Goal: Task Accomplishment & Management: Complete application form

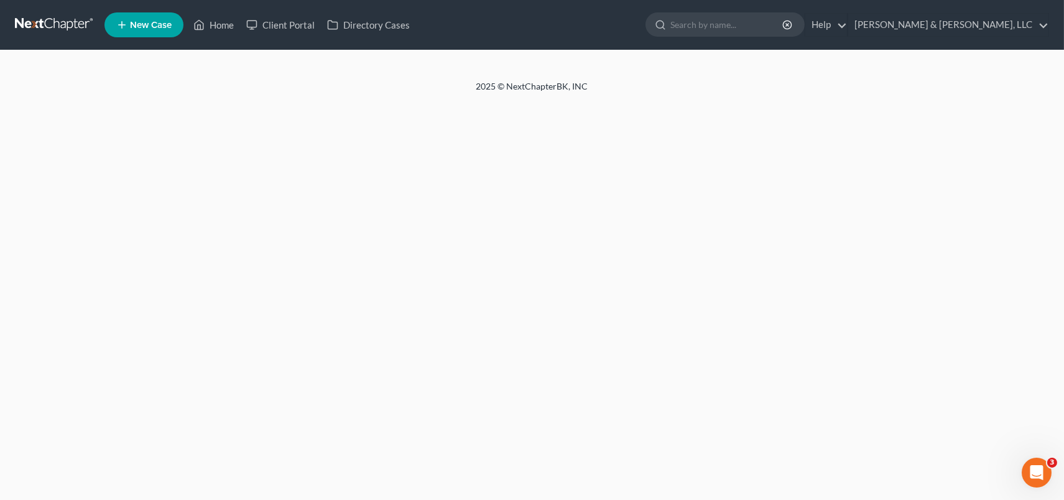
click at [147, 19] on link "New Case" at bounding box center [143, 24] width 79 height 25
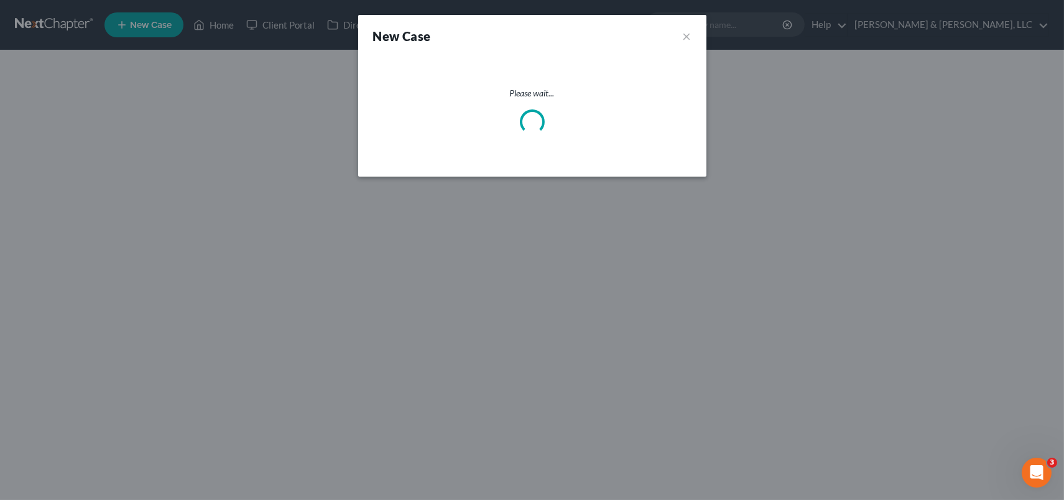
select select "19"
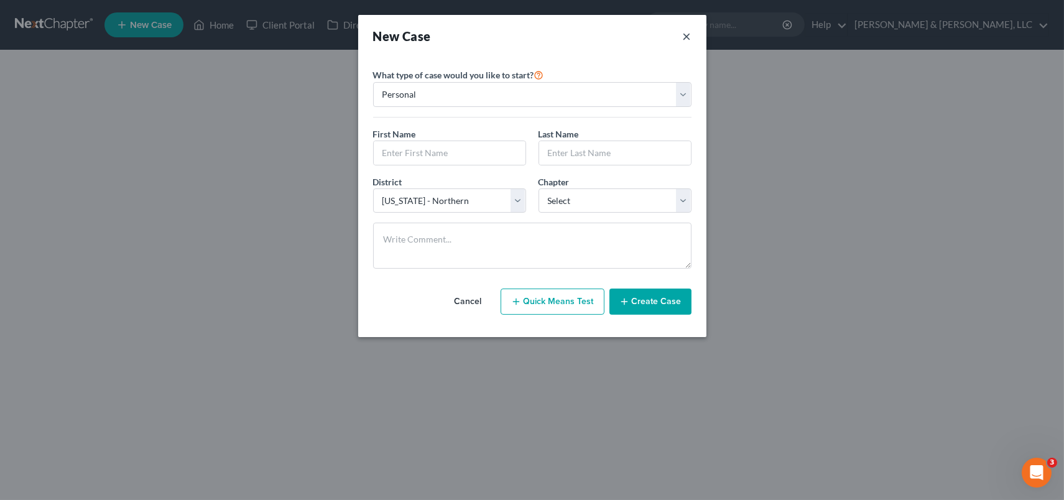
click at [683, 34] on button "×" at bounding box center [687, 35] width 9 height 17
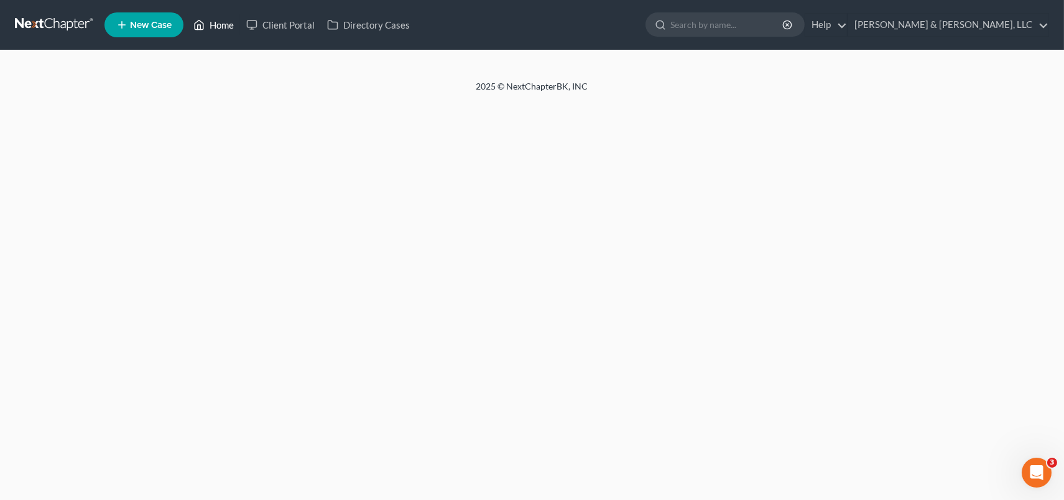
click at [223, 23] on link "Home" at bounding box center [213, 25] width 53 height 22
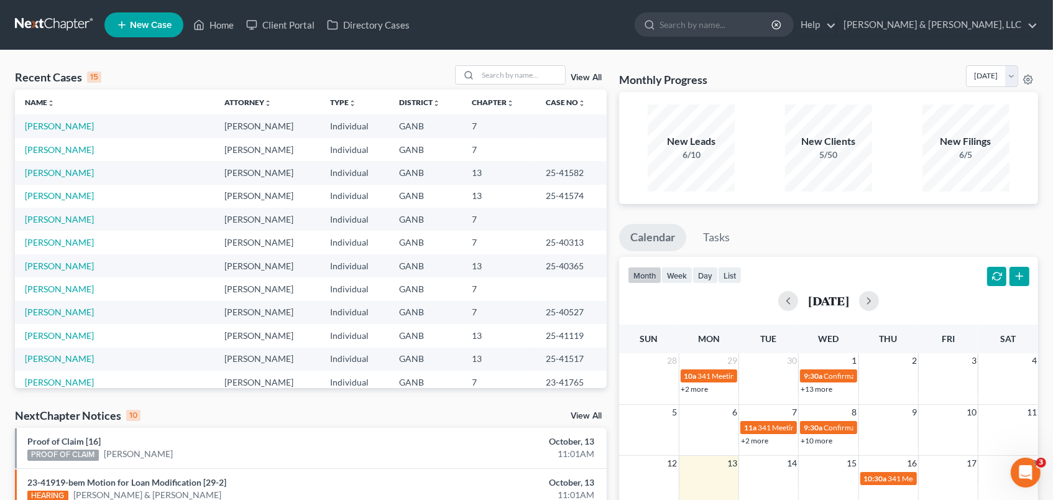
click at [134, 127] on td "[PERSON_NAME]" at bounding box center [115, 125] width 200 height 23
click at [70, 122] on link "[PERSON_NAME]" at bounding box center [59, 126] width 69 height 11
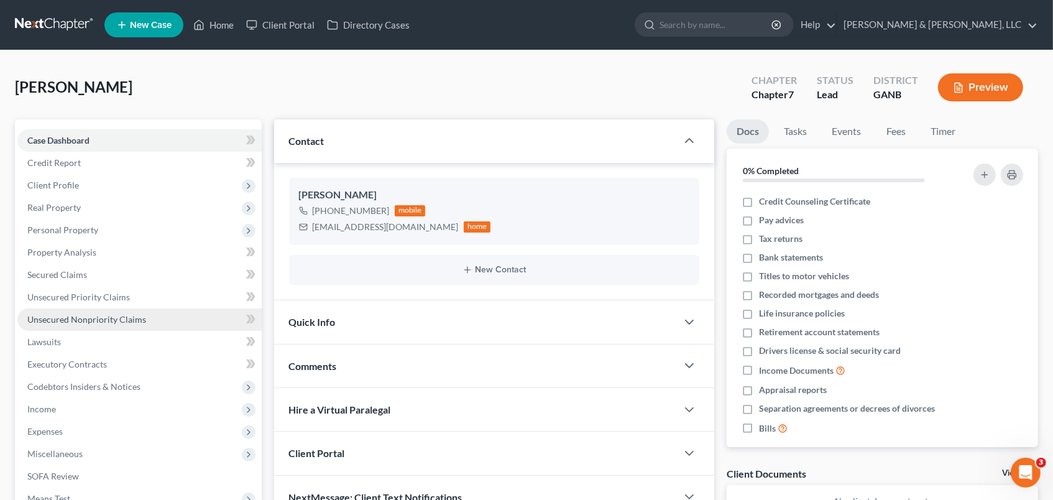
click at [139, 311] on link "Unsecured Nonpriority Claims" at bounding box center [139, 319] width 244 height 22
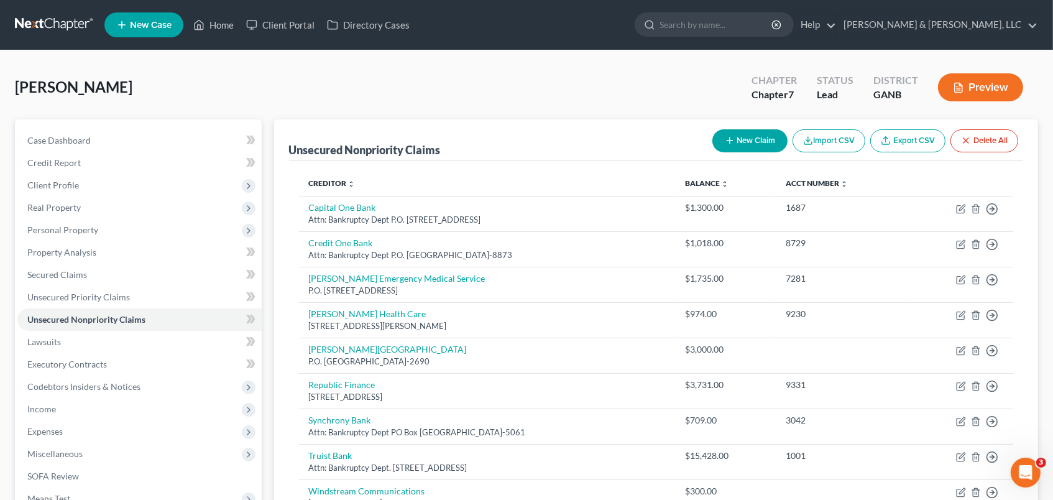
click at [759, 137] on button "New Claim" at bounding box center [750, 140] width 75 height 23
select select "0"
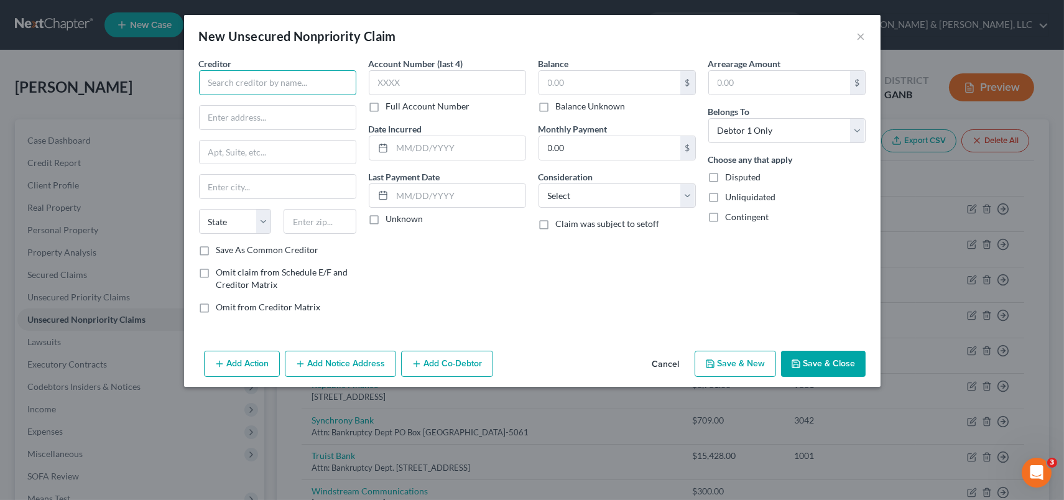
click at [252, 85] on input "text" at bounding box center [277, 82] width 157 height 25
type input "L"
type input "[PERSON_NAME]"
click at [249, 106] on input "text" at bounding box center [278, 118] width 156 height 24
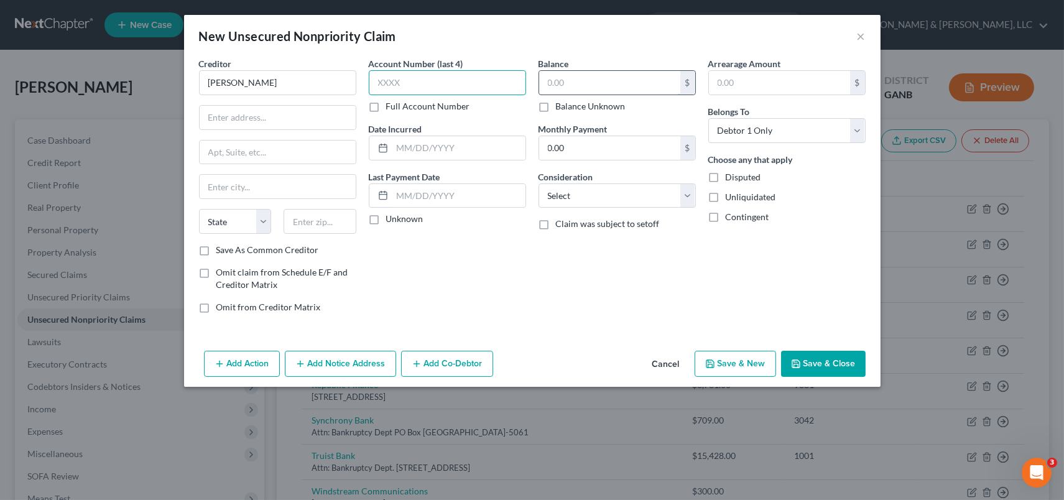
drag, startPoint x: 424, startPoint y: 83, endPoint x: 543, endPoint y: 85, distance: 119.4
click at [438, 86] on input "text" at bounding box center [447, 82] width 157 height 25
click at [592, 86] on input "text" at bounding box center [609, 83] width 141 height 24
type input "58.00"
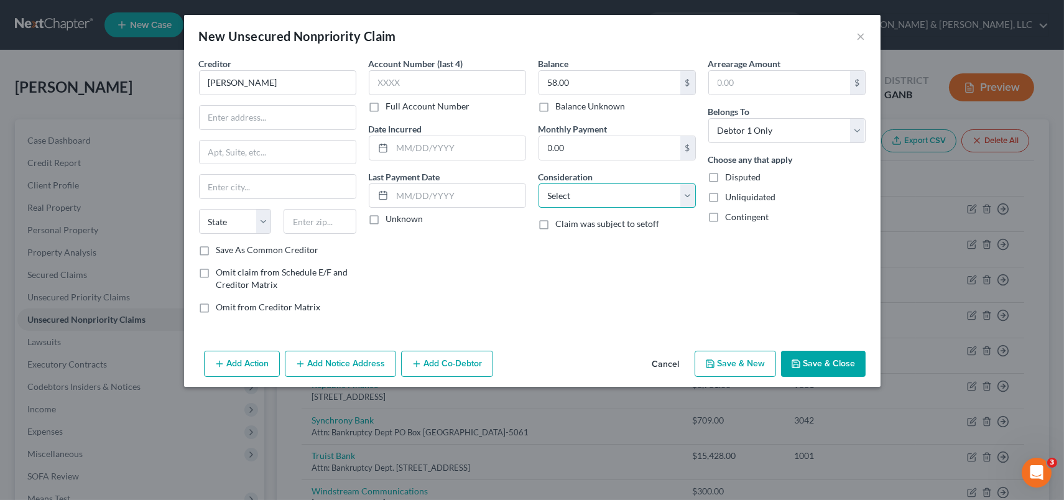
click at [684, 192] on select "Select Cable / Satellite Services Collection Agency Credit Card Debt Debt Couns…" at bounding box center [616, 195] width 157 height 25
select select "9"
click at [538, 183] on select "Select Cable / Satellite Services Collection Agency Credit Card Debt Debt Couns…" at bounding box center [616, 195] width 157 height 25
drag, startPoint x: 204, startPoint y: 116, endPoint x: 214, endPoint y: 110, distance: 11.4
click at [209, 113] on input "text" at bounding box center [278, 118] width 156 height 24
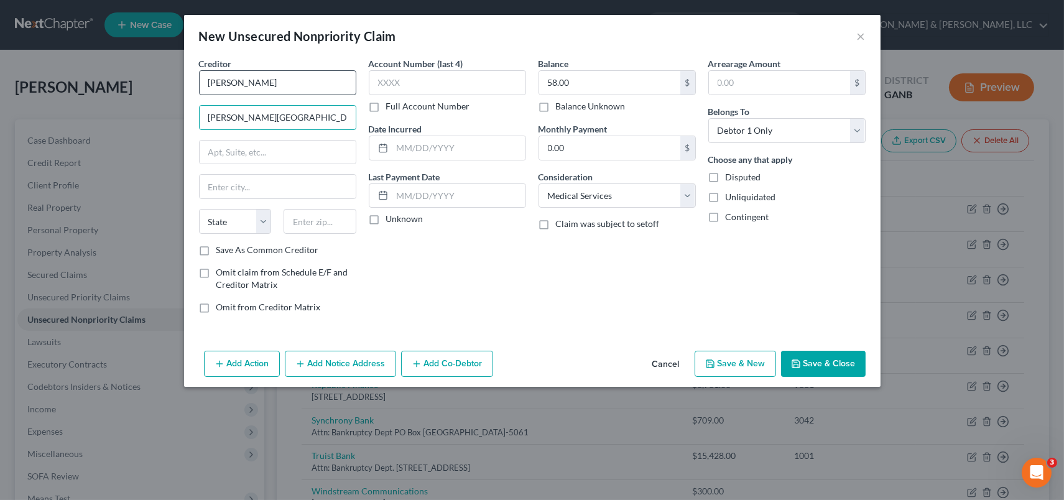
type input "[PERSON_NAME][GEOGRAPHIC_DATA]"
drag, startPoint x: 312, startPoint y: 84, endPoint x: 154, endPoint y: 95, distance: 158.3
click at [154, 95] on div "New Unsecured Nonpriority Claim × Creditor * [PERSON_NAME][GEOGRAPHIC_DATA] [US…" at bounding box center [532, 250] width 1064 height 500
type input "H"
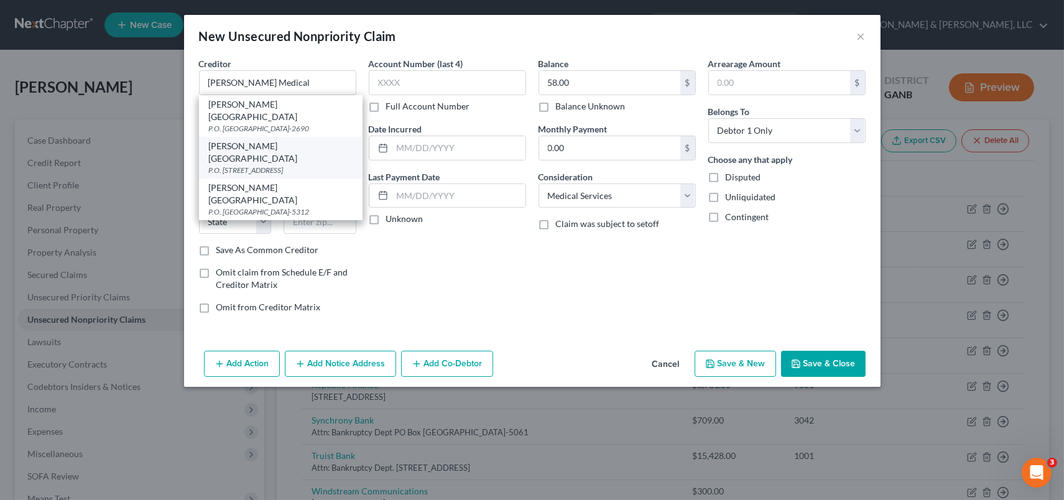
click at [286, 165] on div "P.O. [STREET_ADDRESS]" at bounding box center [281, 170] width 144 height 11
type input "[PERSON_NAME][GEOGRAPHIC_DATA]"
type input "P.O. Box 1168"
type input "[PERSON_NAME]"
select select "10"
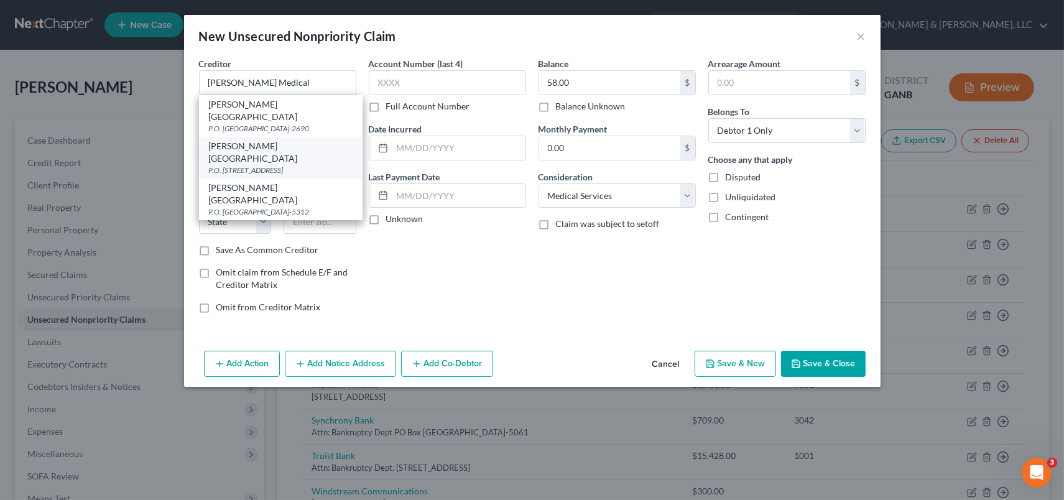
type input "30722-1168"
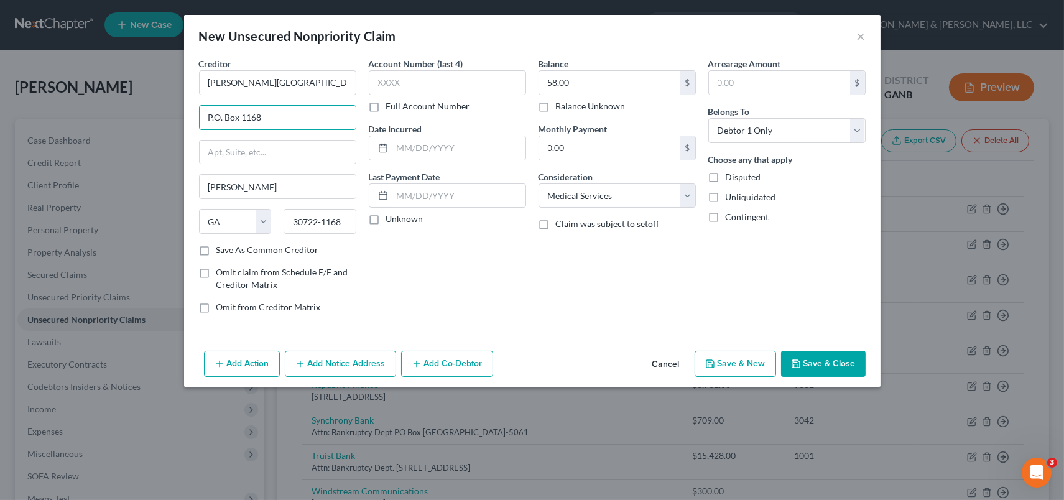
drag, startPoint x: 292, startPoint y: 114, endPoint x: 149, endPoint y: 122, distance: 143.3
click at [134, 122] on div "New Unsecured Nonpriority Claim × Creditor * [PERSON_NAME][GEOGRAPHIC_DATA] P.O…" at bounding box center [532, 250] width 1064 height 500
click at [234, 188] on input "[PERSON_NAME]" at bounding box center [278, 187] width 156 height 24
click at [213, 152] on input "text" at bounding box center [278, 153] width 156 height 24
paste input "P.O. Box 1168"
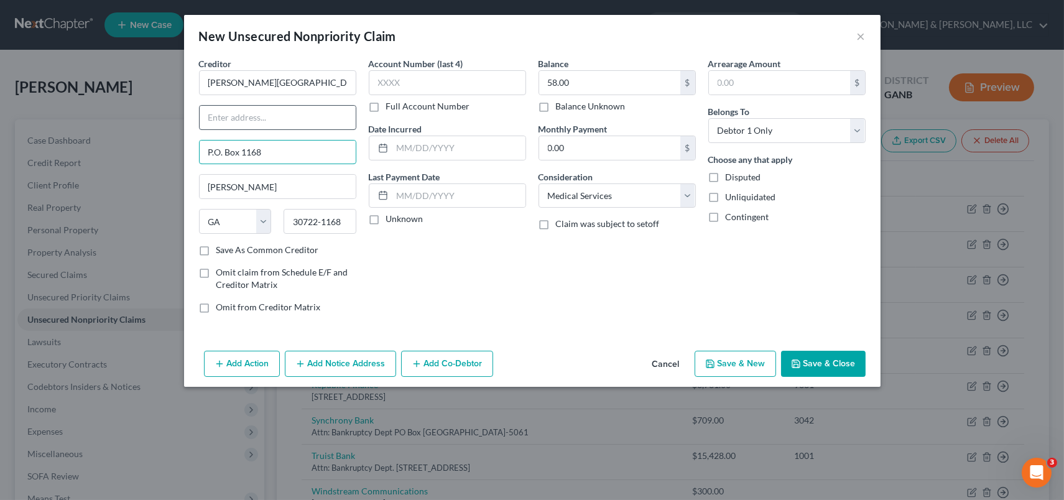
type input "P.O. Box 1168"
click at [234, 119] on input "text" at bounding box center [278, 118] width 156 height 24
type input "Attn: [PERSON_NAME]"
click at [575, 76] on input "58.00" at bounding box center [609, 83] width 141 height 24
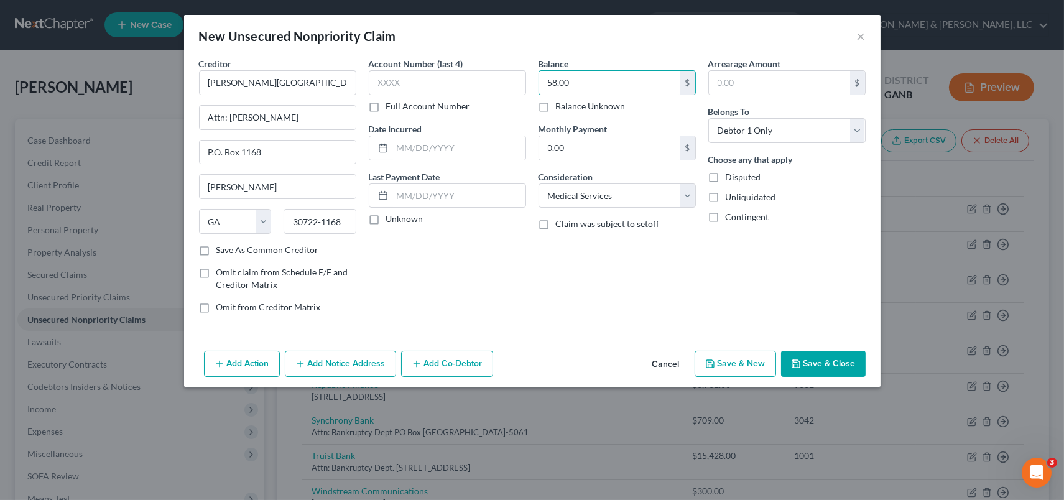
click at [746, 361] on button "Save & New" at bounding box center [735, 364] width 81 height 26
select select "0"
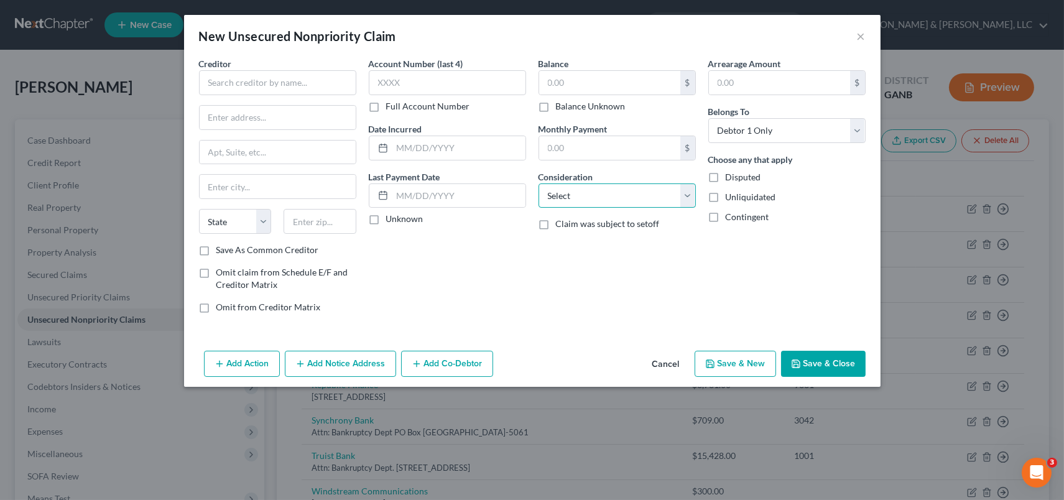
click at [690, 190] on select "Select Cable / Satellite Services Collection Agency Credit Card Debt Debt Couns…" at bounding box center [616, 195] width 157 height 25
select select "9"
click at [538, 183] on select "Select Cable / Satellite Services Collection Agency Credit Card Debt Debt Couns…" at bounding box center [616, 195] width 157 height 25
click at [857, 32] on button "×" at bounding box center [861, 36] width 9 height 15
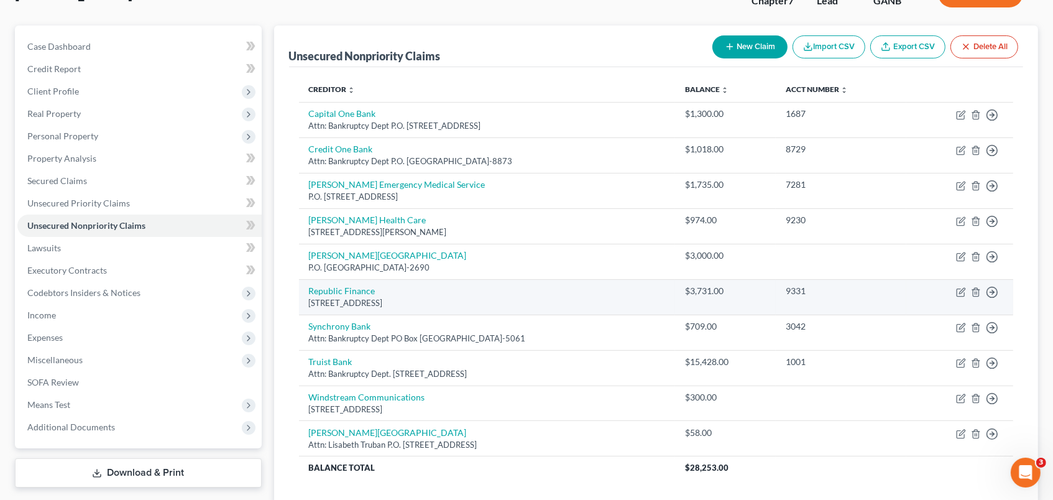
scroll to position [138, 0]
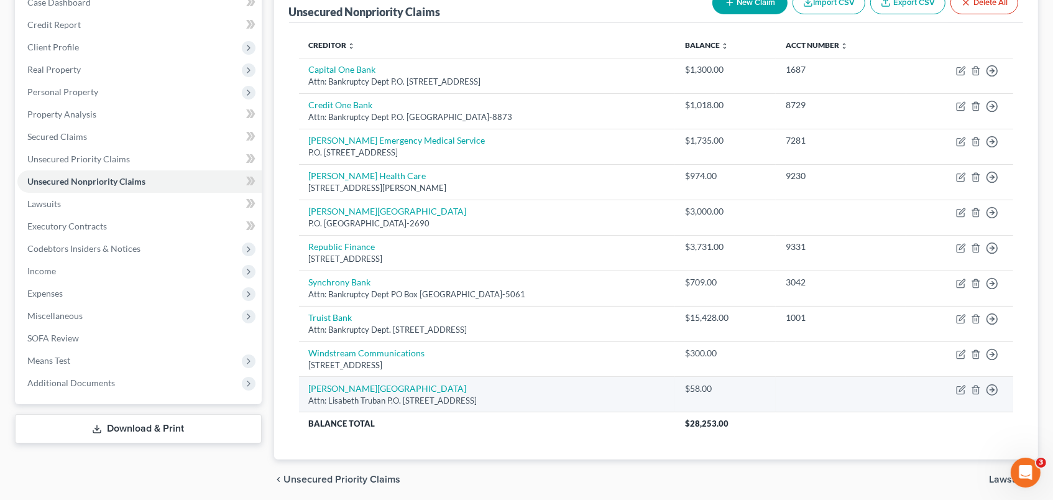
click at [955, 387] on td "Move to D Move to E Move to G Move to Notice Only" at bounding box center [960, 394] width 107 height 35
click at [961, 390] on icon "button" at bounding box center [962, 389] width 6 height 6
select select "10"
select select "9"
select select "0"
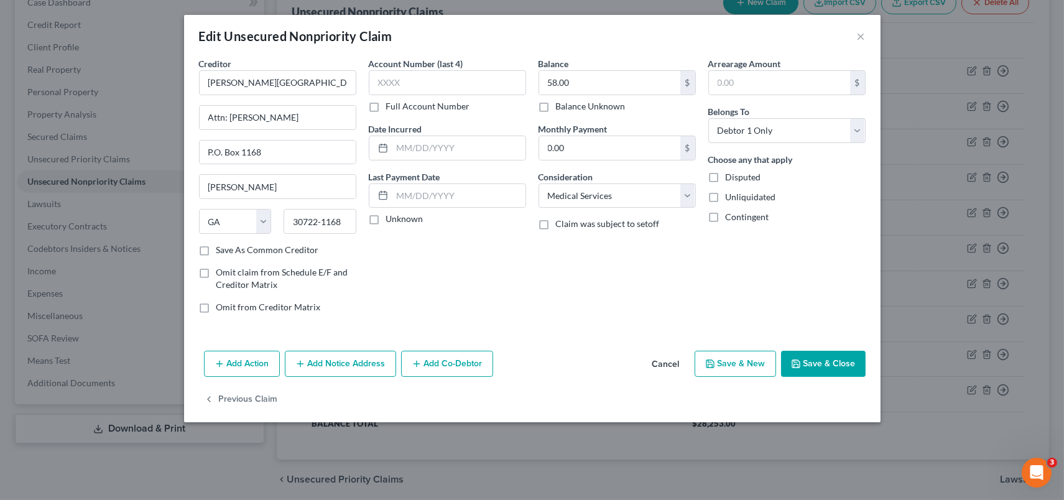
click at [747, 368] on button "Save & New" at bounding box center [735, 364] width 81 height 26
select select "0"
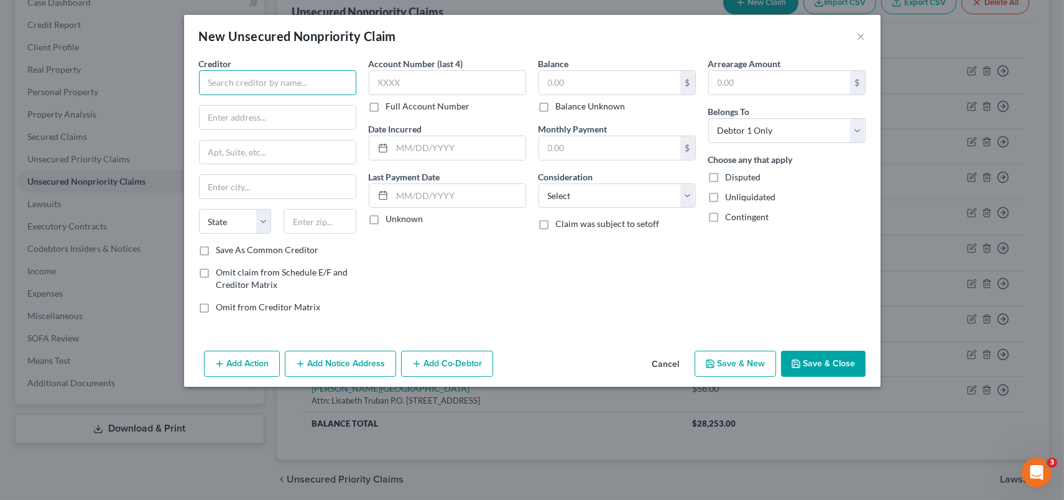
click at [241, 76] on input "text" at bounding box center [277, 82] width 157 height 25
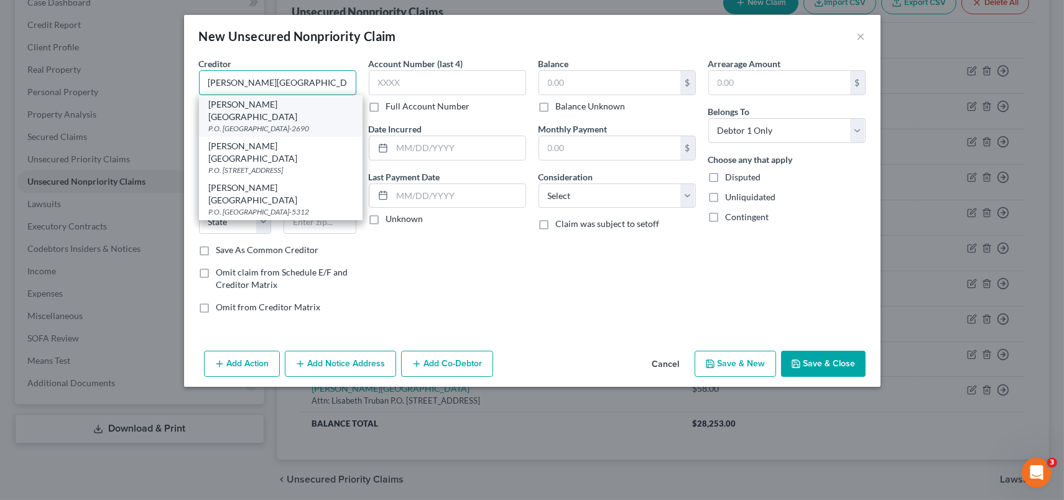
type input "[PERSON_NAME][GEOGRAPHIC_DATA]"
click at [272, 123] on div "P.O. [GEOGRAPHIC_DATA]-2690" at bounding box center [281, 128] width 144 height 11
type input "P.O. Box 742690"
type input "[GEOGRAPHIC_DATA]"
select select "10"
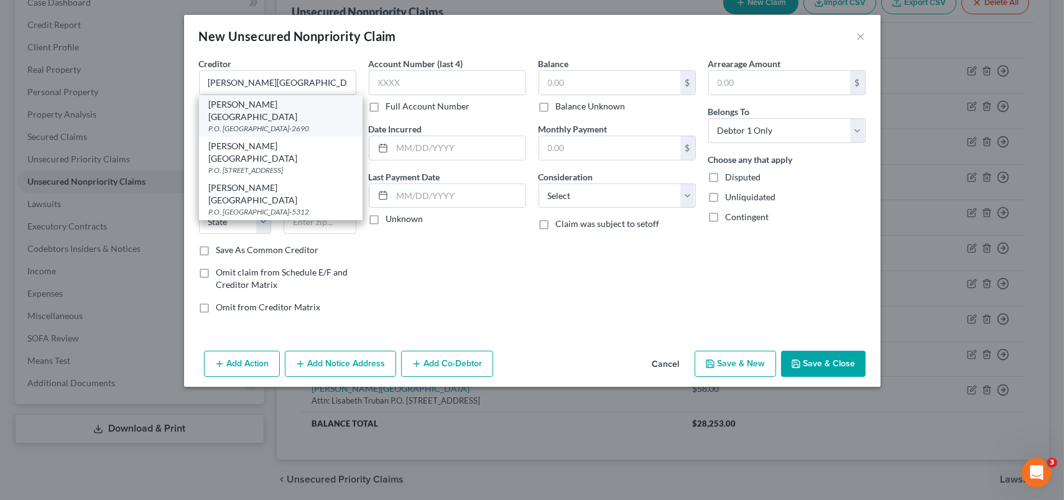
type input "30374-2690"
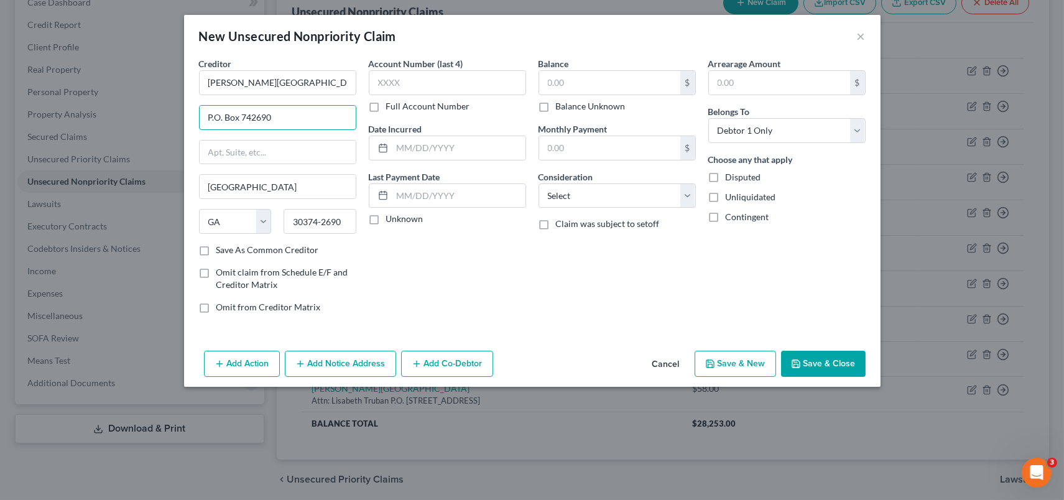
drag, startPoint x: 283, startPoint y: 119, endPoint x: 75, endPoint y: 110, distance: 208.5
click at [75, 110] on div "New Unsecured Nonpriority Claim × Creditor * [PERSON_NAME][GEOGRAPHIC_DATA] P.O…" at bounding box center [532, 250] width 1064 height 500
type input "P"
click at [316, 78] on input "[PERSON_NAME][GEOGRAPHIC_DATA]" at bounding box center [277, 82] width 157 height 25
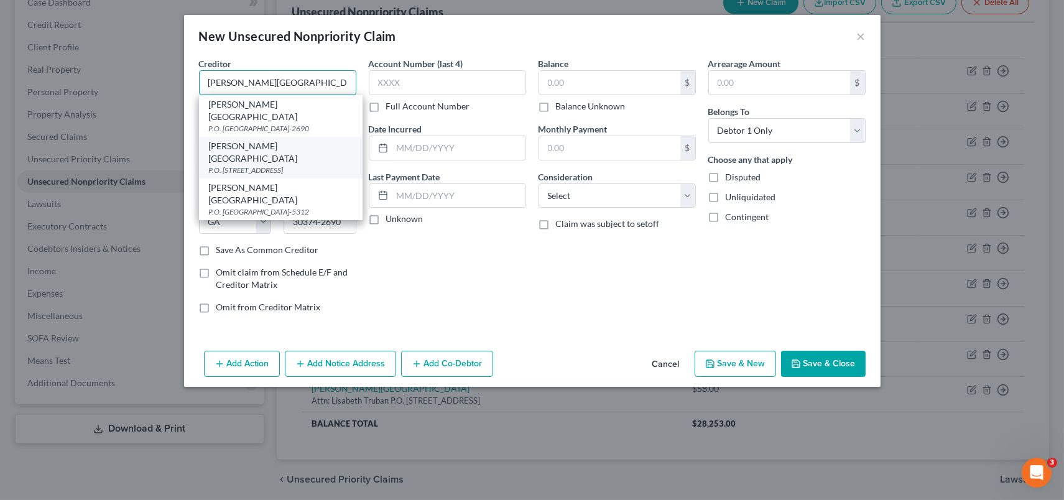
type input "[PERSON_NAME][GEOGRAPHIC_DATA]"
click at [272, 145] on div "[PERSON_NAME][GEOGRAPHIC_DATA]" at bounding box center [281, 152] width 144 height 25
type input "P.O. Box 1168"
type input "[PERSON_NAME]"
type input "30722-1168"
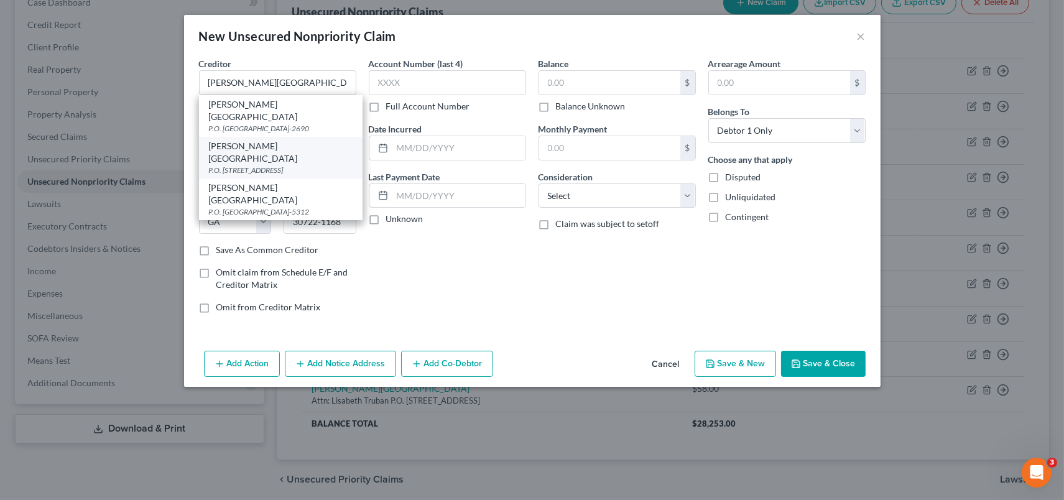
type input "[PERSON_NAME][GEOGRAPHIC_DATA]"
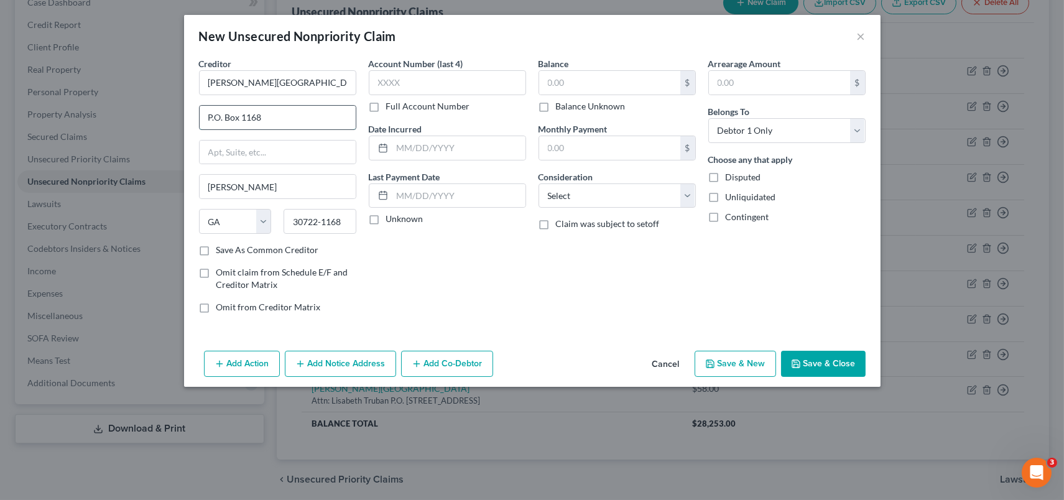
drag, startPoint x: 280, startPoint y: 119, endPoint x: 208, endPoint y: 128, distance: 72.6
click at [208, 128] on input "P.O. Box 1168" at bounding box center [278, 118] width 156 height 24
paste input "P.O. Box 1168"
type input "P.O. Box 1168"
drag, startPoint x: 270, startPoint y: 118, endPoint x: 77, endPoint y: 142, distance: 194.8
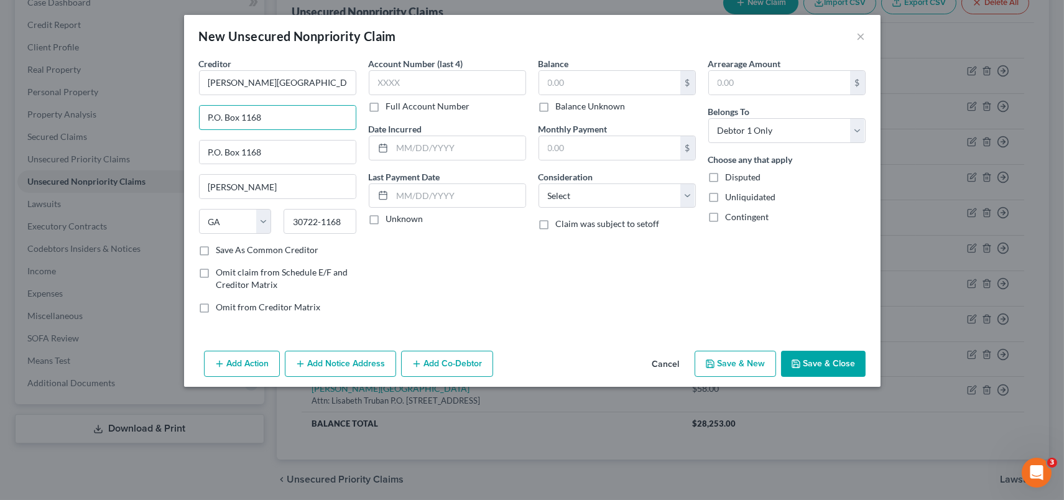
click at [77, 142] on div "New Unsecured Nonpriority Claim × Creditor * [PERSON_NAME][GEOGRAPHIC_DATA] P.O…" at bounding box center [532, 250] width 1064 height 500
type input "Attn: [PERSON_NAME]"
click at [583, 83] on input "text" at bounding box center [609, 83] width 141 height 24
type input "13.00"
click at [681, 198] on select "Select Cable / Satellite Services Collection Agency Credit Card Debt Debt Couns…" at bounding box center [616, 195] width 157 height 25
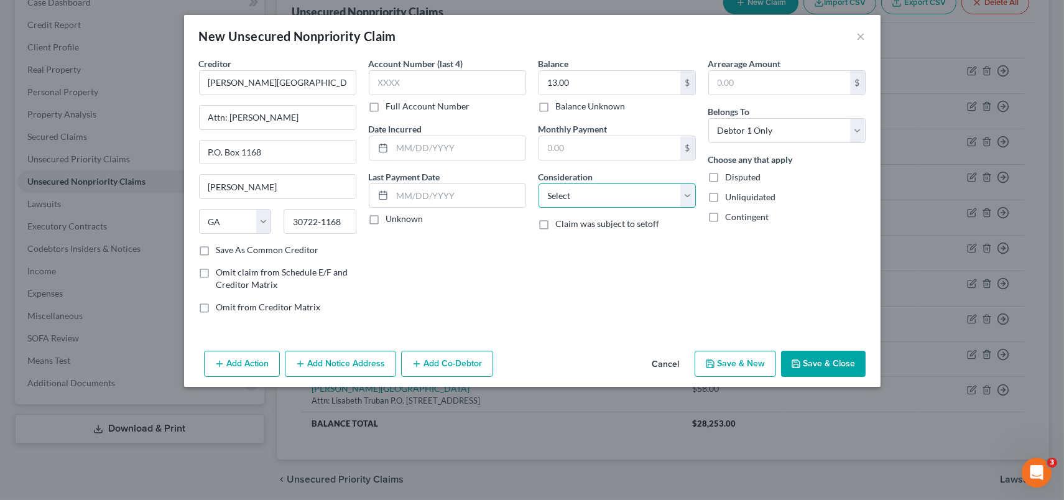
select select "9"
click at [538, 183] on select "Select Cable / Satellite Services Collection Agency Credit Card Debt Debt Couns…" at bounding box center [616, 195] width 157 height 25
click at [747, 362] on button "Save & New" at bounding box center [735, 364] width 81 height 26
select select "0"
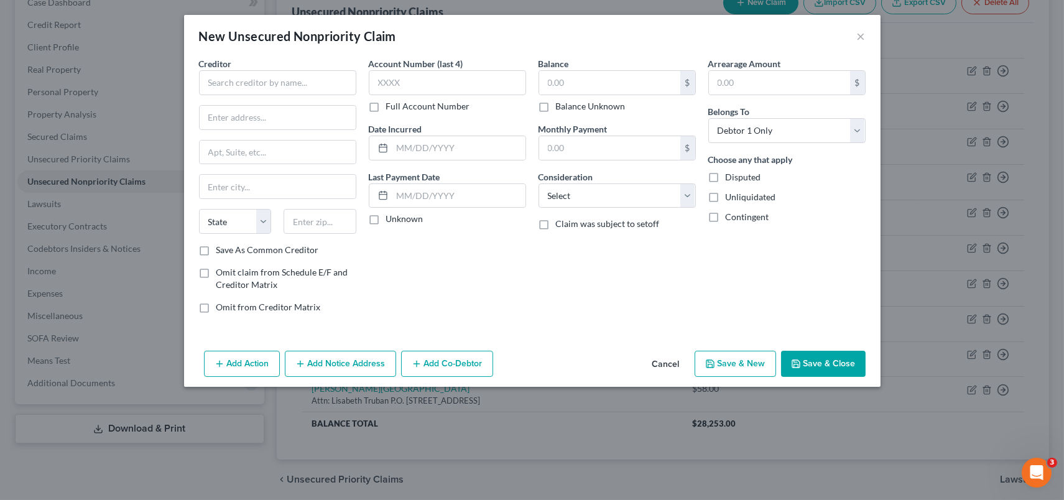
type input "0.00"
drag, startPoint x: 866, startPoint y: 37, endPoint x: 810, endPoint y: 9, distance: 62.6
click at [865, 37] on div "New Unsecured Nonpriority Claim ×" at bounding box center [532, 36] width 696 height 42
click at [864, 37] on button "×" at bounding box center [861, 36] width 9 height 15
